Goal: Information Seeking & Learning: Learn about a topic

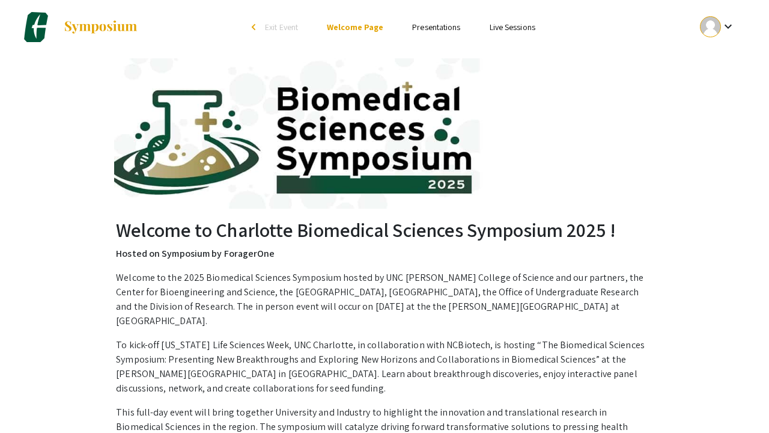
click at [439, 27] on link "Presentations" at bounding box center [436, 27] width 48 height 11
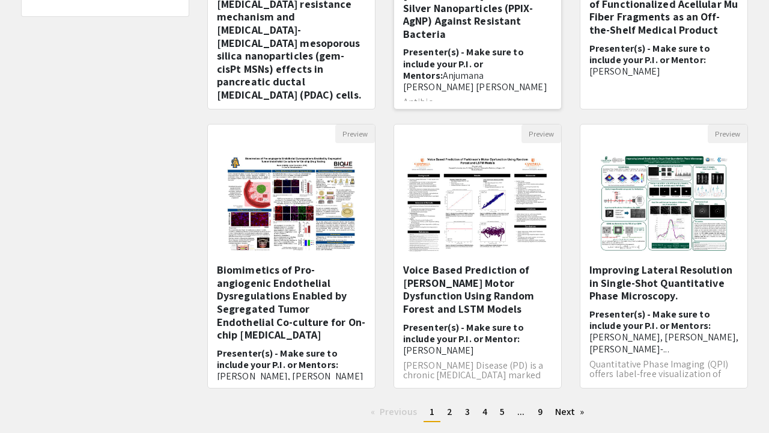
scroll to position [287, 0]
click at [302, 223] on img "Open Presentation <p>Biomimetics of Pro-angiogenic Endothelial Dysregulations E…" at bounding box center [291, 204] width 152 height 120
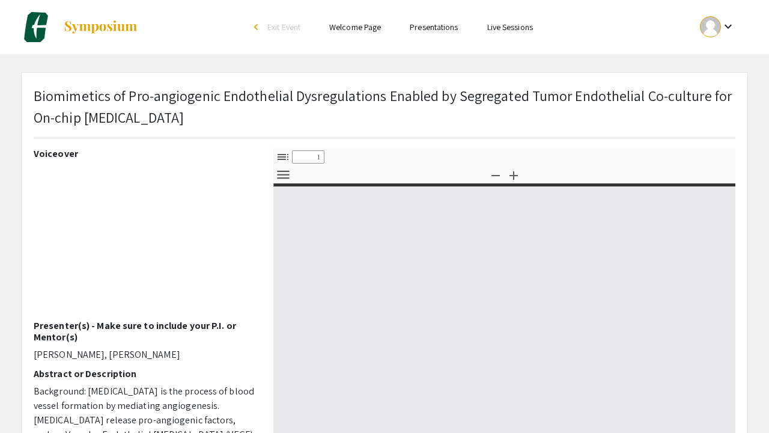
select select "custom"
type input "0"
select select "custom"
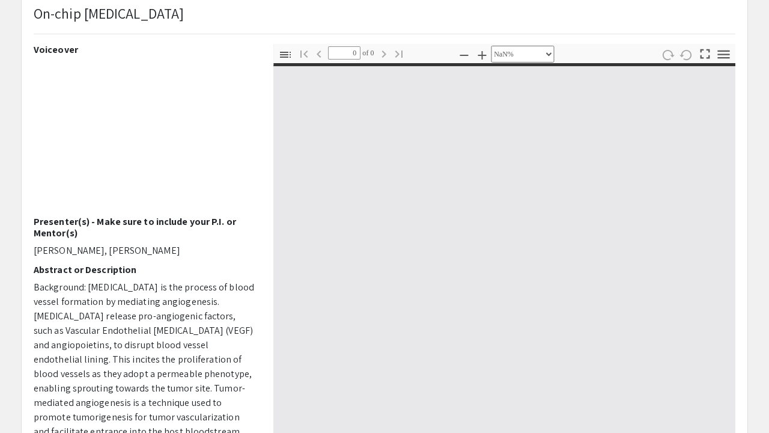
type input "1"
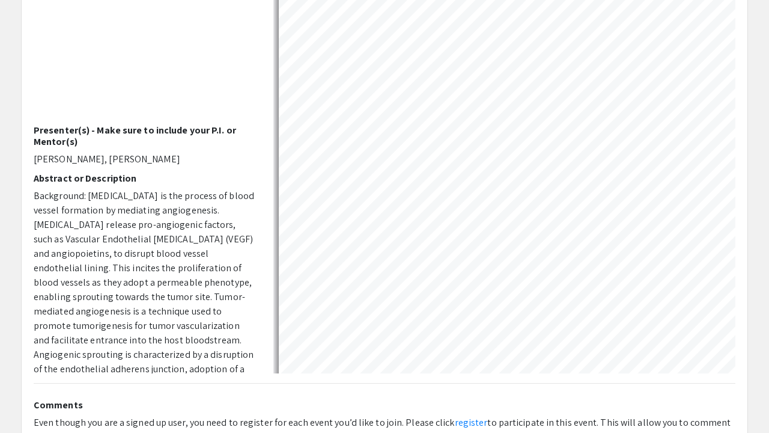
scroll to position [193, 0]
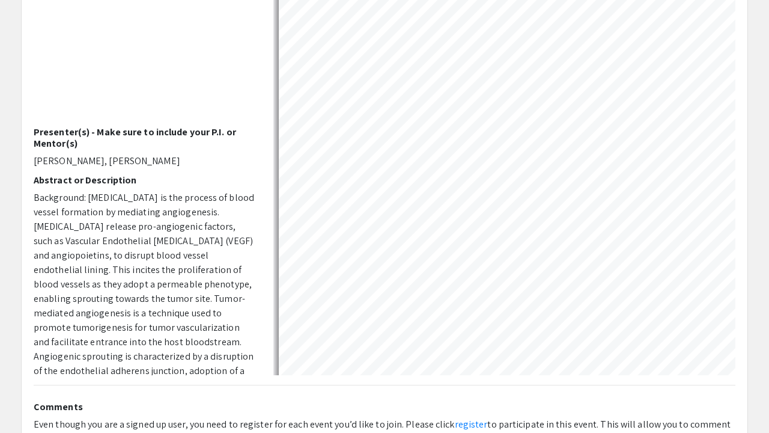
select select "auto"
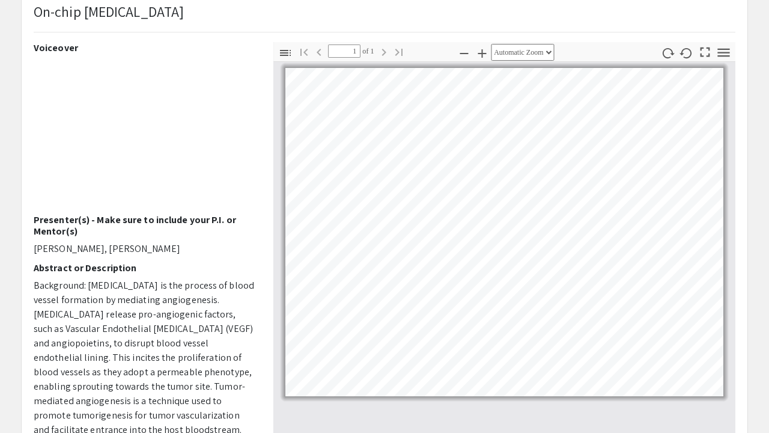
scroll to position [102, 0]
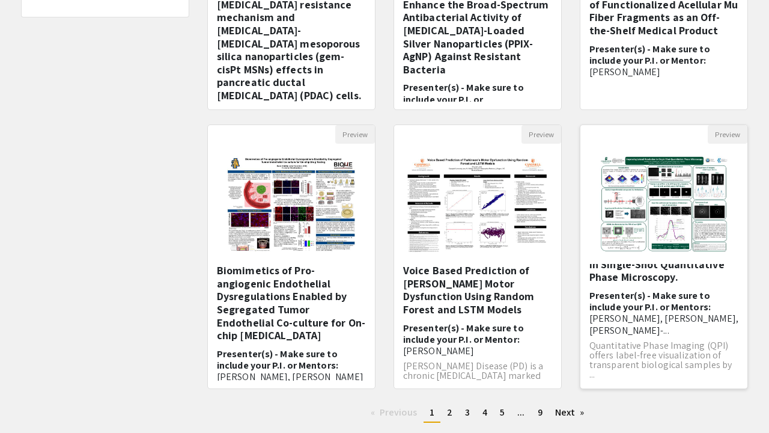
scroll to position [16, 0]
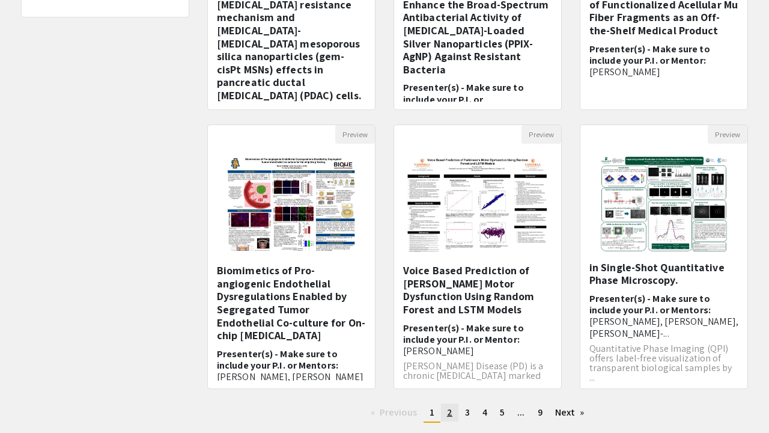
click at [447, 408] on span "2" at bounding box center [449, 412] width 5 height 13
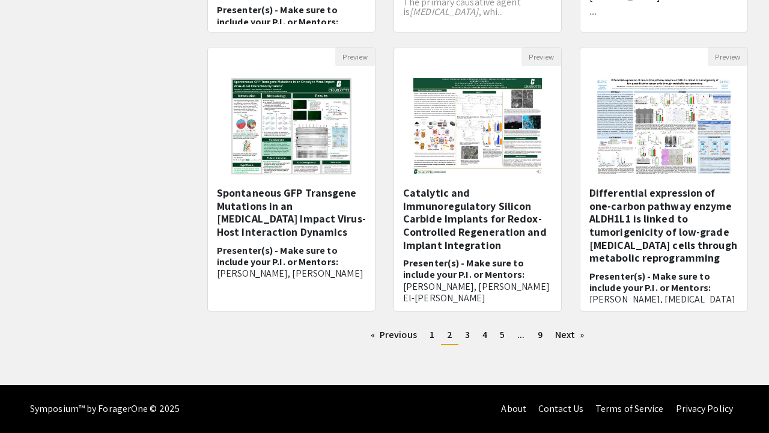
scroll to position [364, 0]
click at [466, 336] on span "3" at bounding box center [467, 334] width 5 height 13
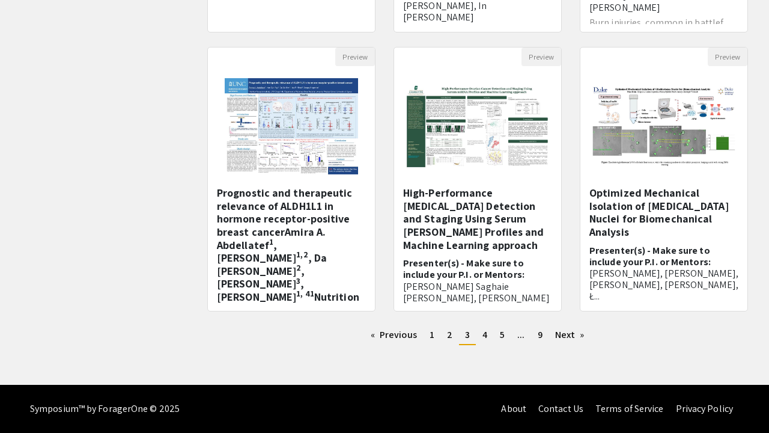
scroll to position [364, 0]
click at [480, 329] on link "page 4" at bounding box center [484, 335] width 17 height 18
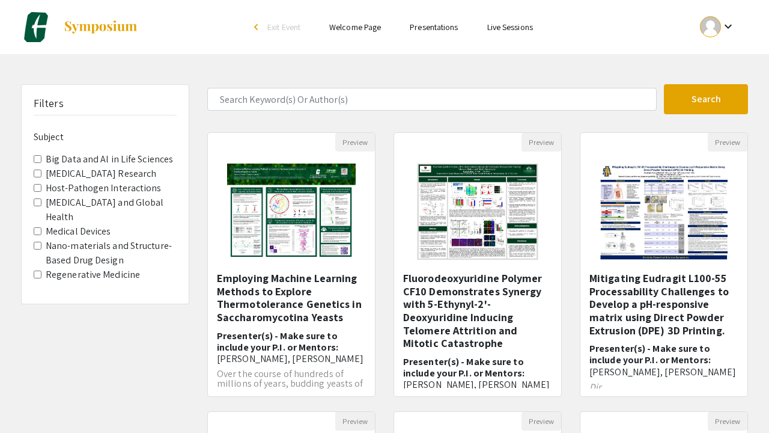
click at [518, 23] on link "Live Sessions" at bounding box center [510, 27] width 46 height 11
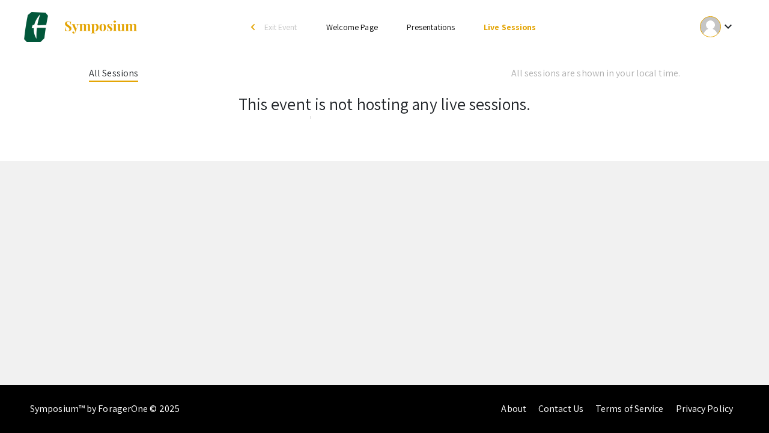
click at [729, 24] on mat-icon "keyboard_arrow_down" at bounding box center [728, 26] width 14 height 14
